Goal: Transaction & Acquisition: Obtain resource

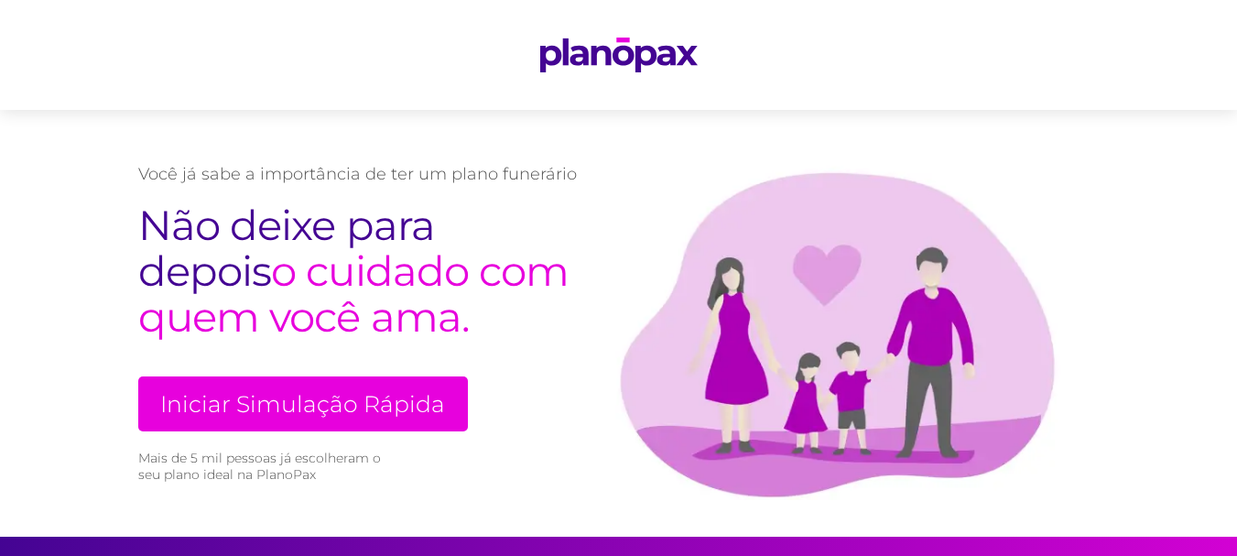
click at [338, 404] on link "Iniciar Simulação Rápida" at bounding box center [303, 403] width 330 height 55
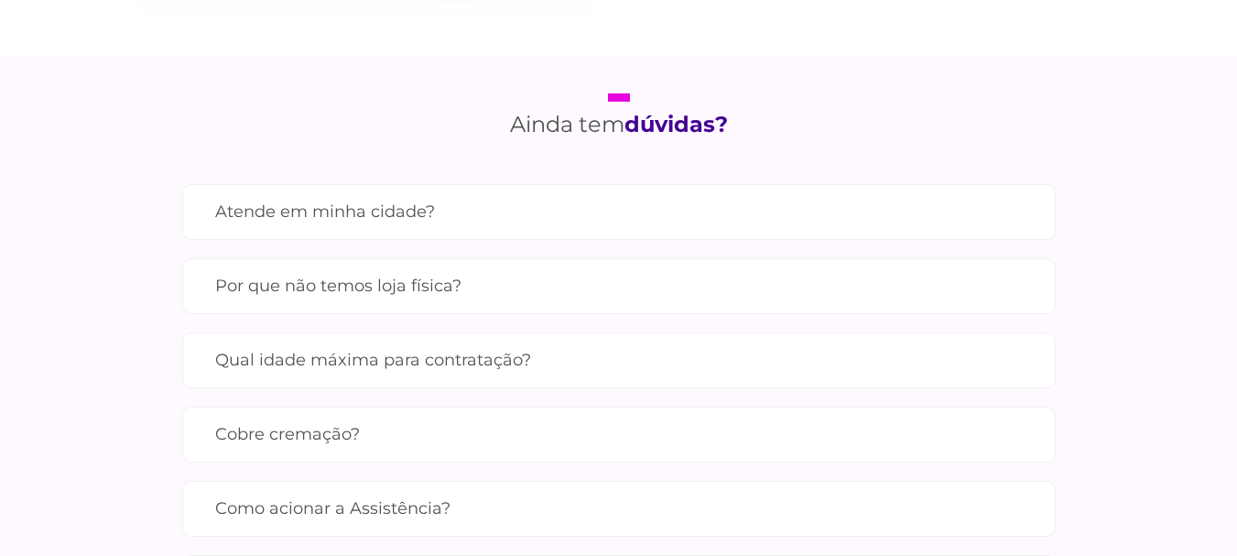
scroll to position [1636, 0]
click at [358, 217] on label "Atende em minha cidade?" at bounding box center [619, 210] width 808 height 32
click at [322, 300] on label "Por que não temos loja física?" at bounding box center [619, 284] width 808 height 32
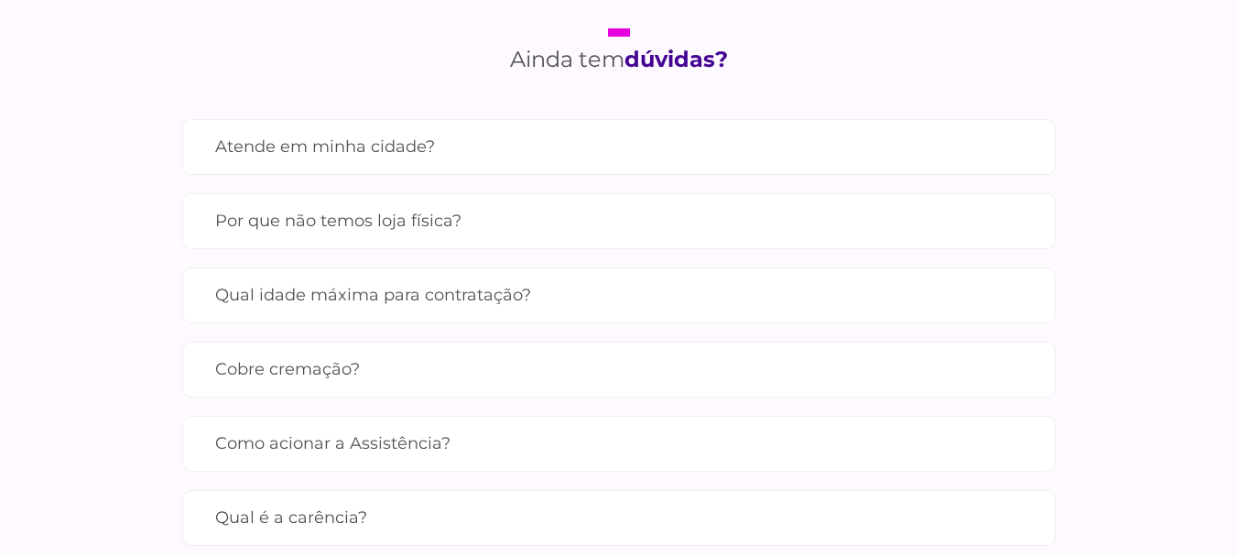
scroll to position [1728, 0]
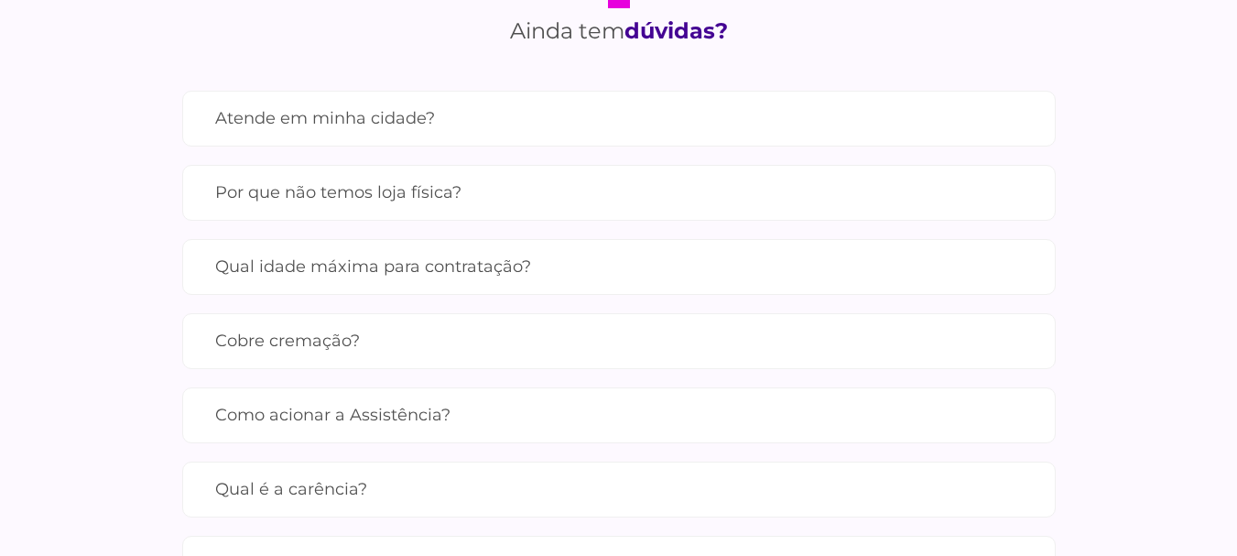
click at [279, 283] on label "Qual idade máxima para contratação?" at bounding box center [619, 267] width 808 height 32
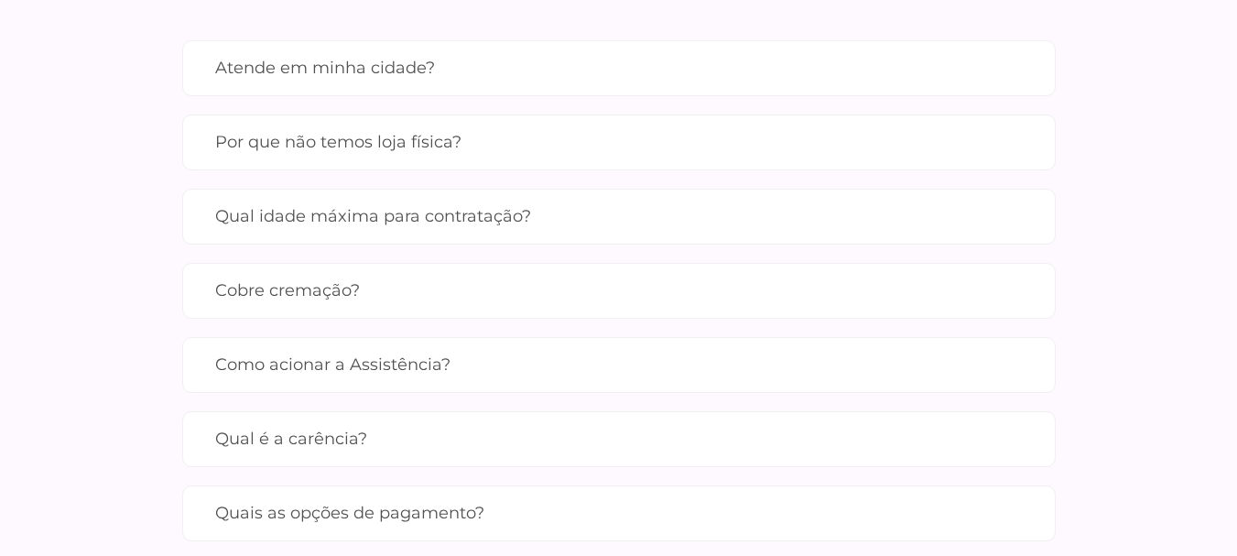
scroll to position [1819, 0]
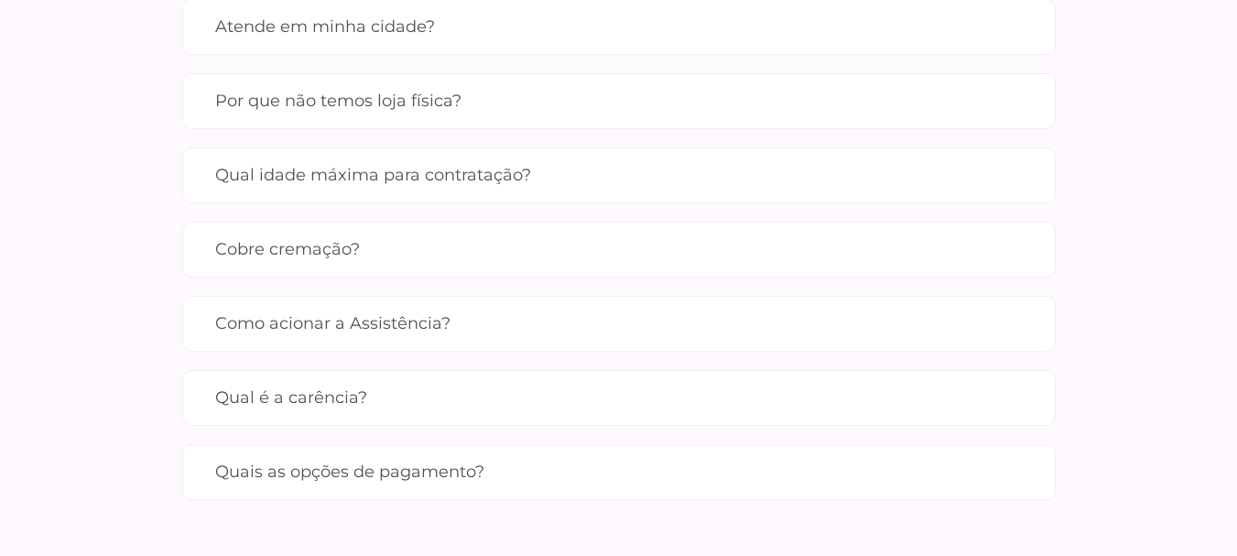
click at [256, 266] on label "Cobre cremação?" at bounding box center [619, 250] width 808 height 32
click at [284, 340] on label "Como acionar a Assistência?" at bounding box center [619, 324] width 808 height 32
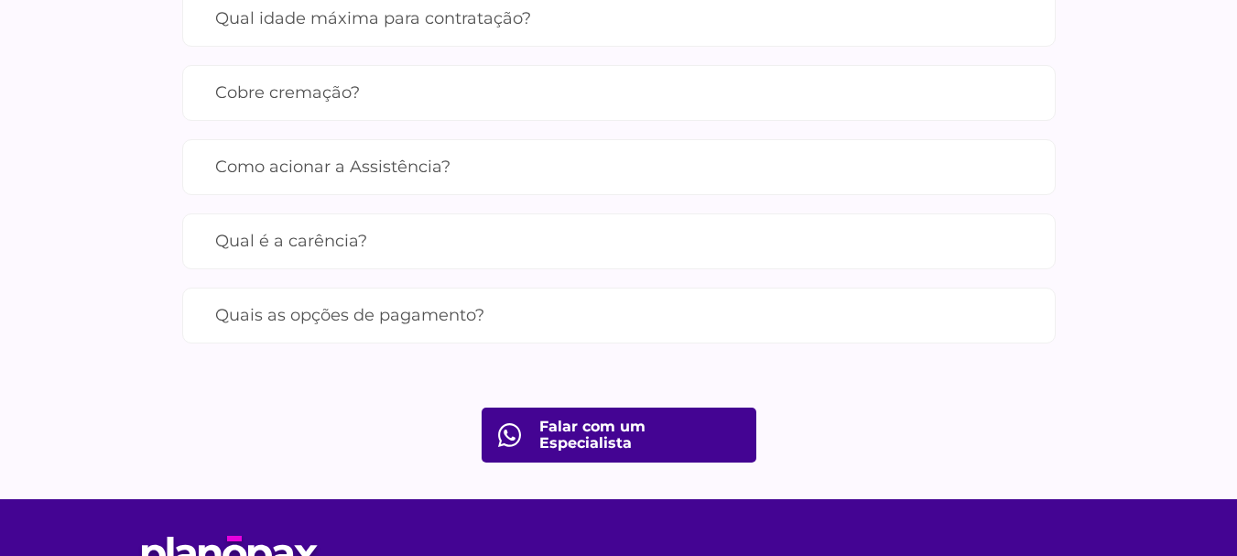
scroll to position [2002, 0]
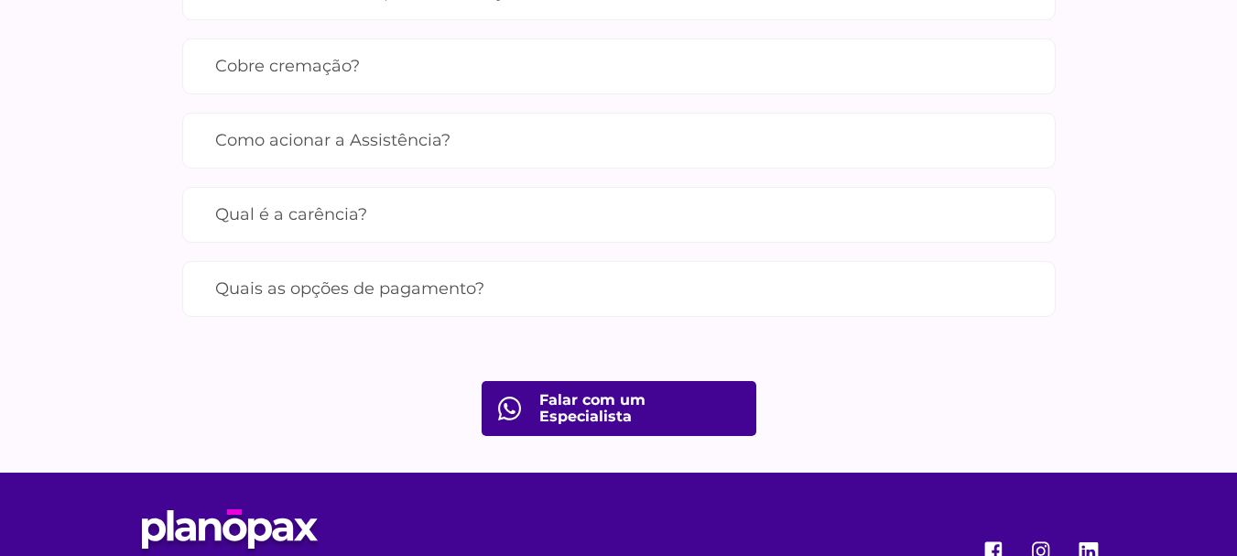
click at [289, 231] on label "Qual é a carência?" at bounding box center [619, 215] width 808 height 32
click at [298, 305] on label "Quais as opções de pagamento?" at bounding box center [619, 289] width 808 height 32
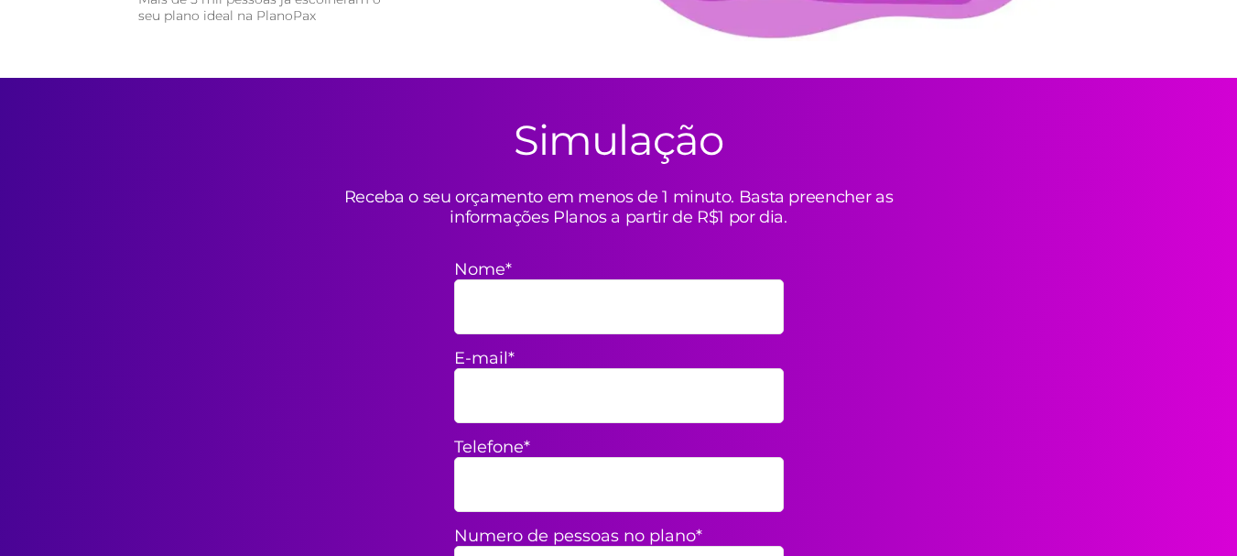
scroll to position [445, 0]
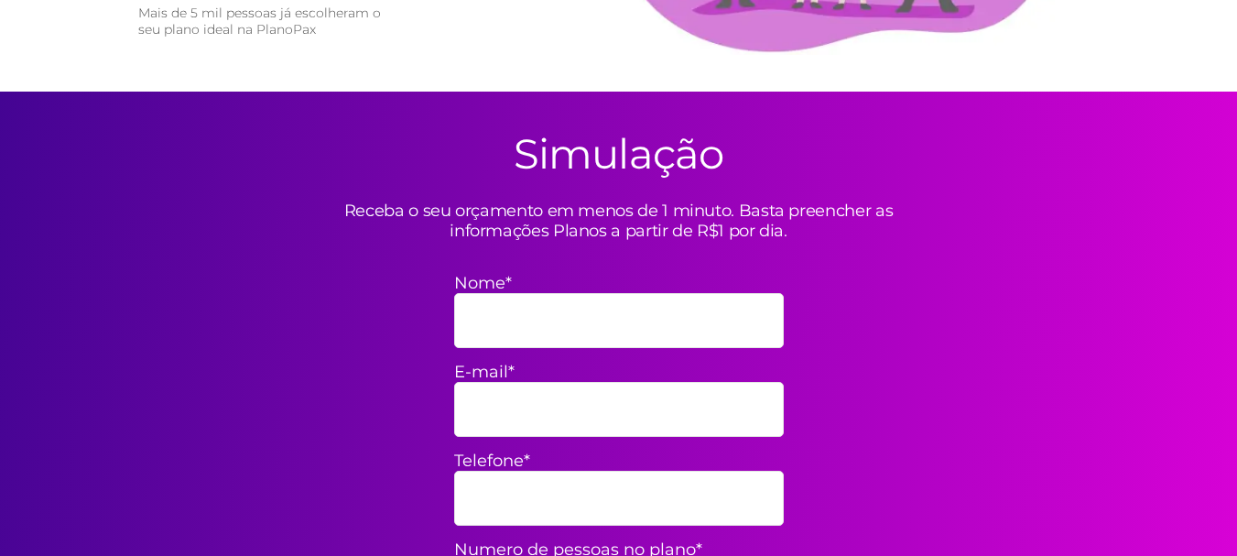
click at [523, 323] on input "Nome*" at bounding box center [619, 320] width 330 height 55
type input "**********"
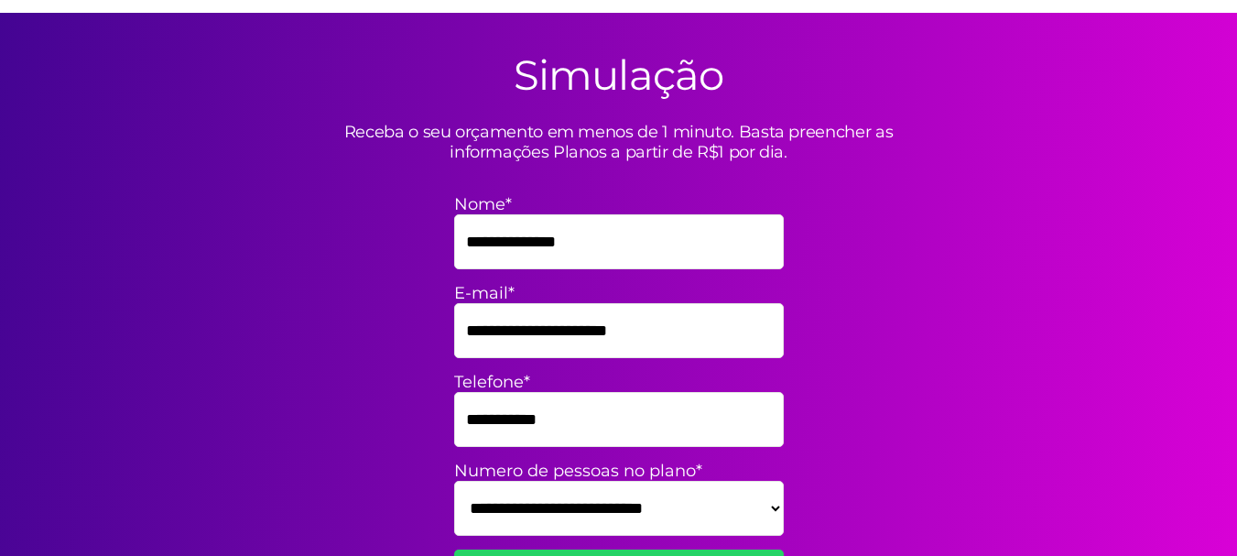
scroll to position [628, 0]
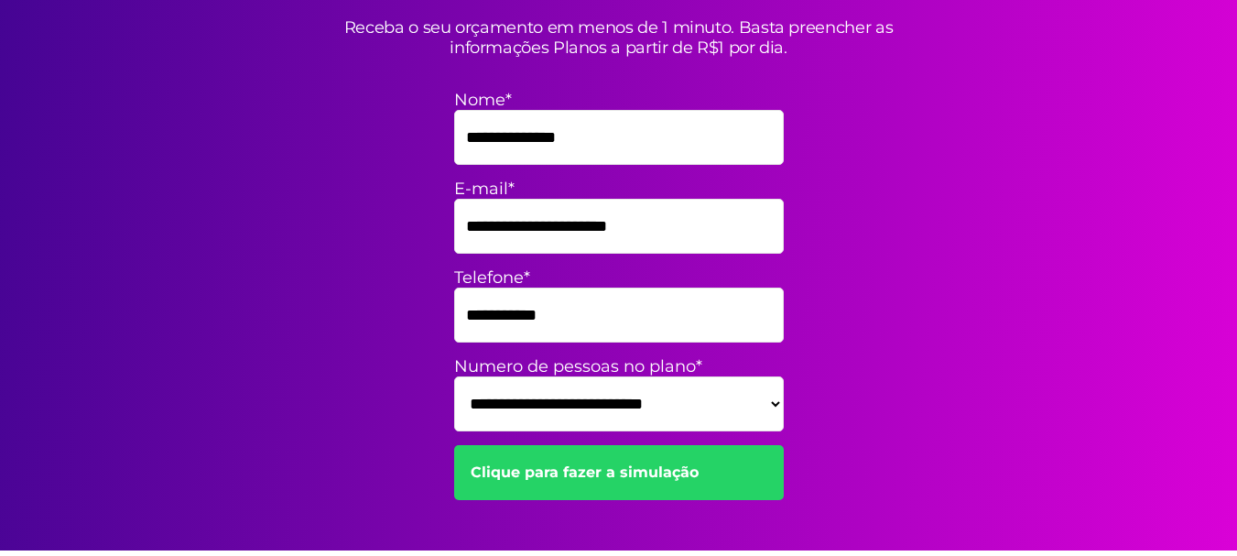
click at [554, 413] on select "**********" at bounding box center [619, 403] width 330 height 55
select select "**"
click at [454, 376] on select "**********" at bounding box center [619, 403] width 330 height 55
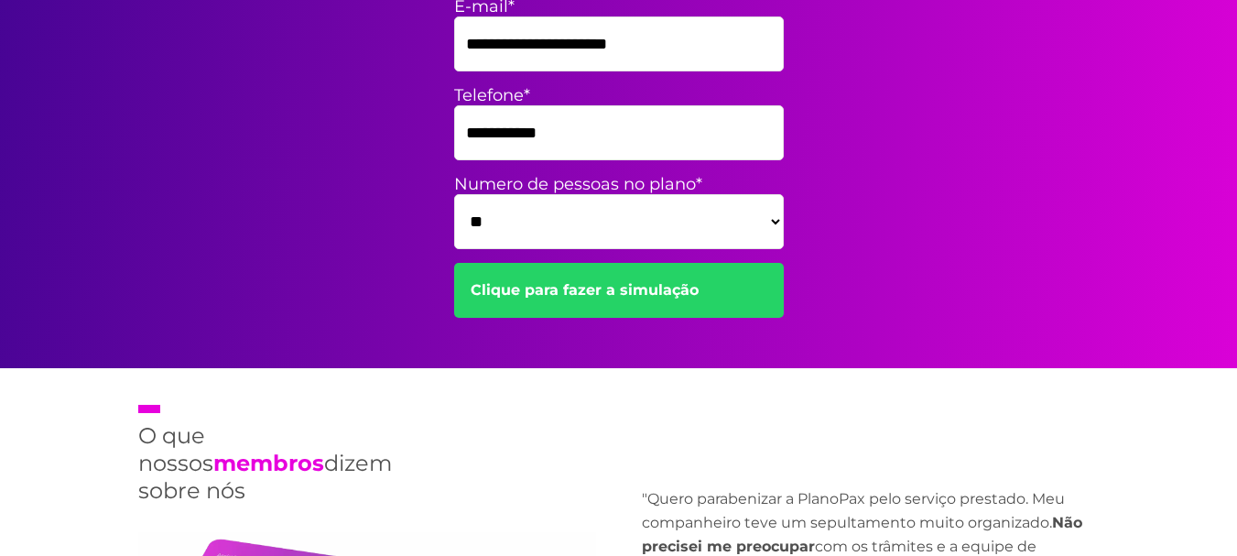
scroll to position [812, 0]
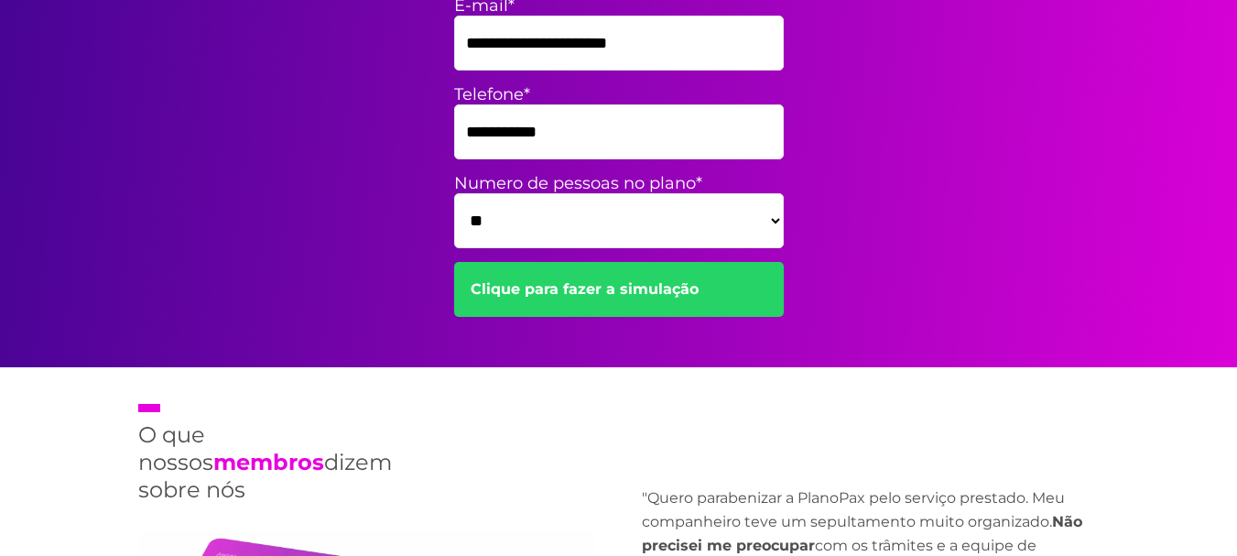
click at [605, 284] on link "Clique para fazer a simulação" at bounding box center [619, 289] width 330 height 55
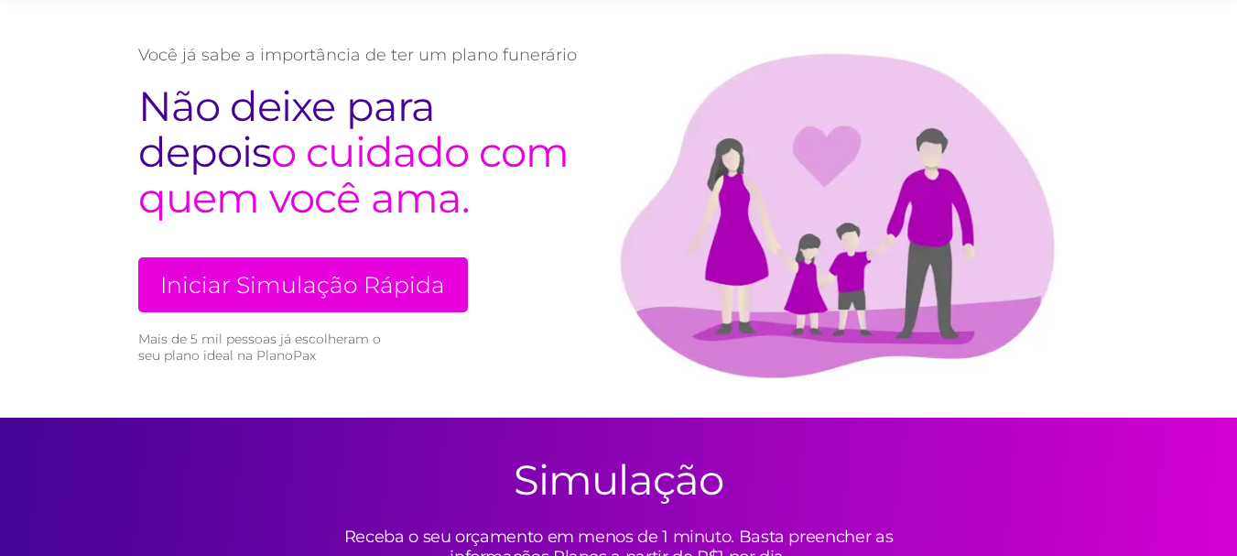
scroll to position [0, 0]
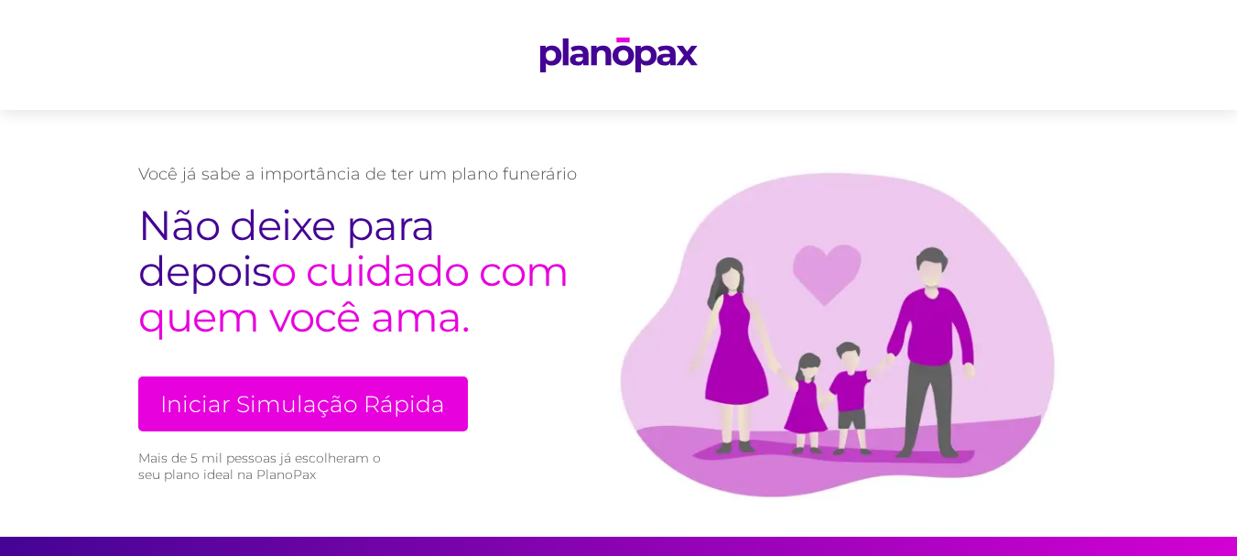
click at [623, 49] on img at bounding box center [619, 56] width 158 height 36
click at [623, 50] on img at bounding box center [619, 56] width 158 height 36
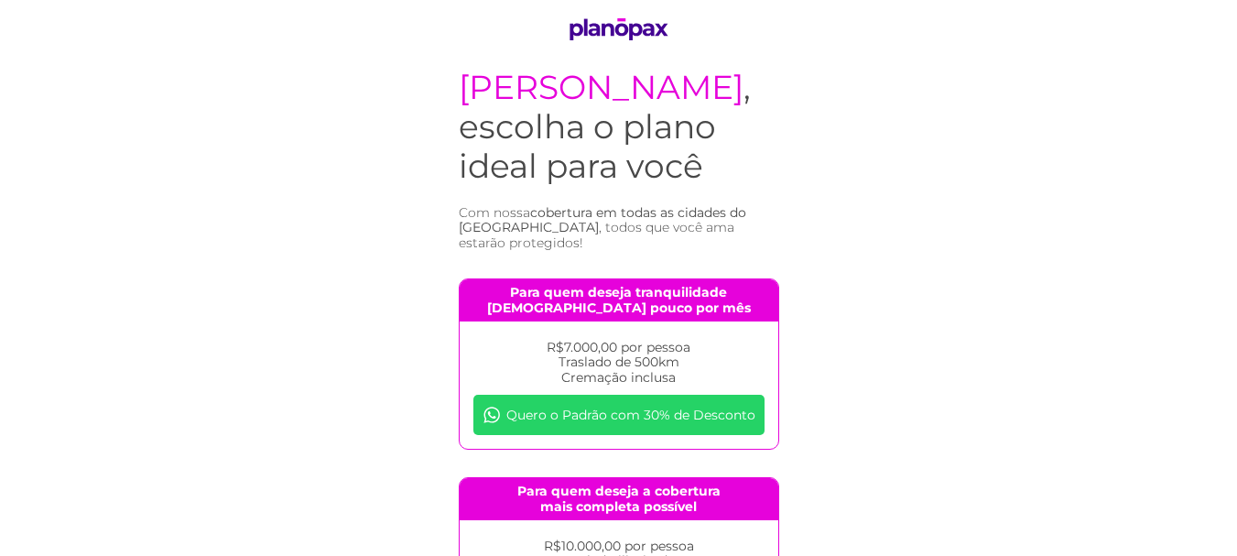
click at [618, 26] on img at bounding box center [619, 29] width 112 height 22
click at [627, 20] on img at bounding box center [619, 29] width 112 height 22
click at [420, 388] on body "[PERSON_NAME] , escolha o plano ideal para você Com nossa cobertura em todas as…" at bounding box center [618, 493] width 1237 height 986
